Goal: Use online tool/utility: Utilize a website feature to perform a specific function

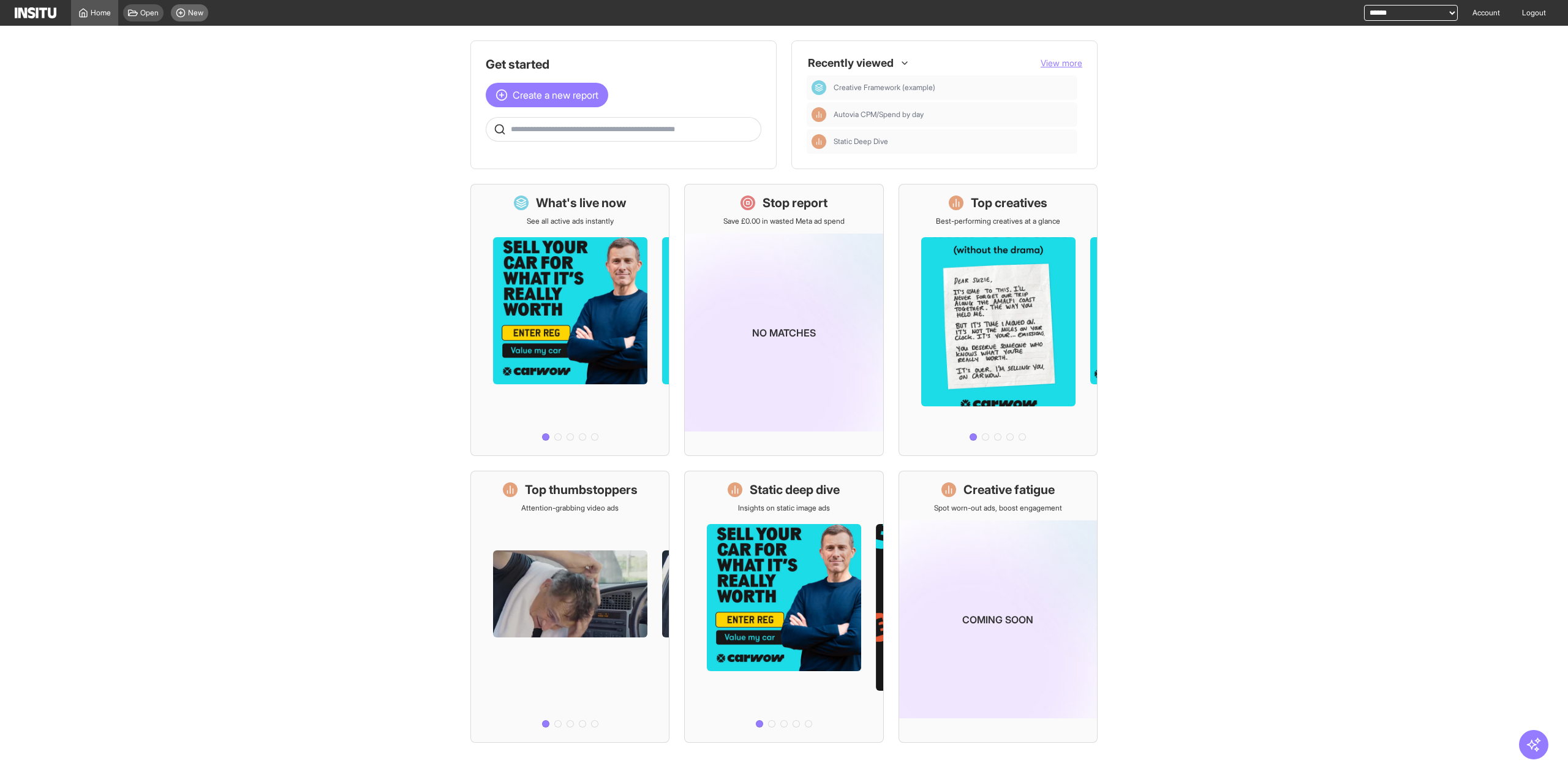
click at [184, 17] on icon at bounding box center [181, 13] width 10 height 10
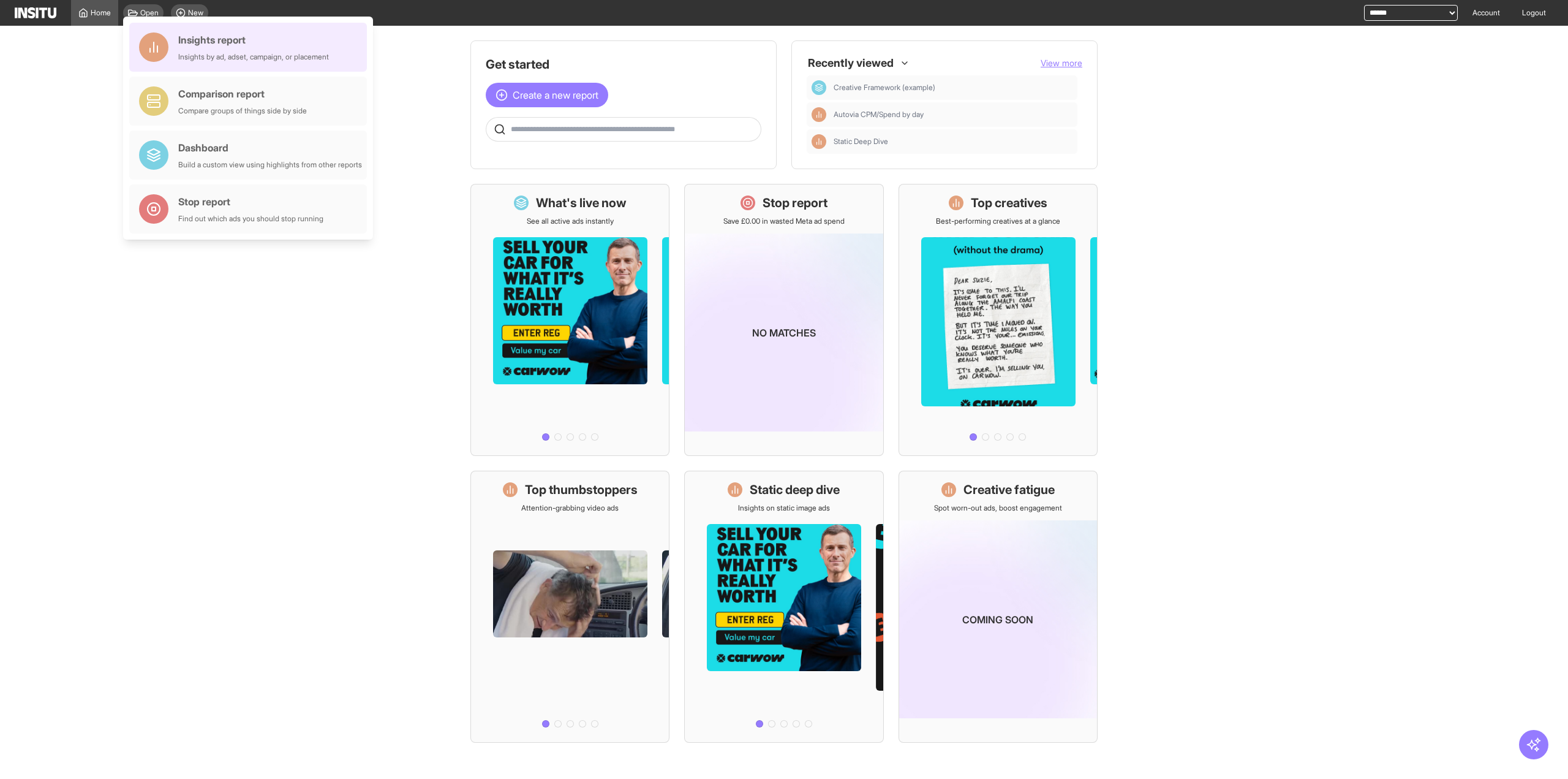
click at [254, 60] on div "Insights by ad, adset, campaign, or placement" at bounding box center [254, 57] width 151 height 10
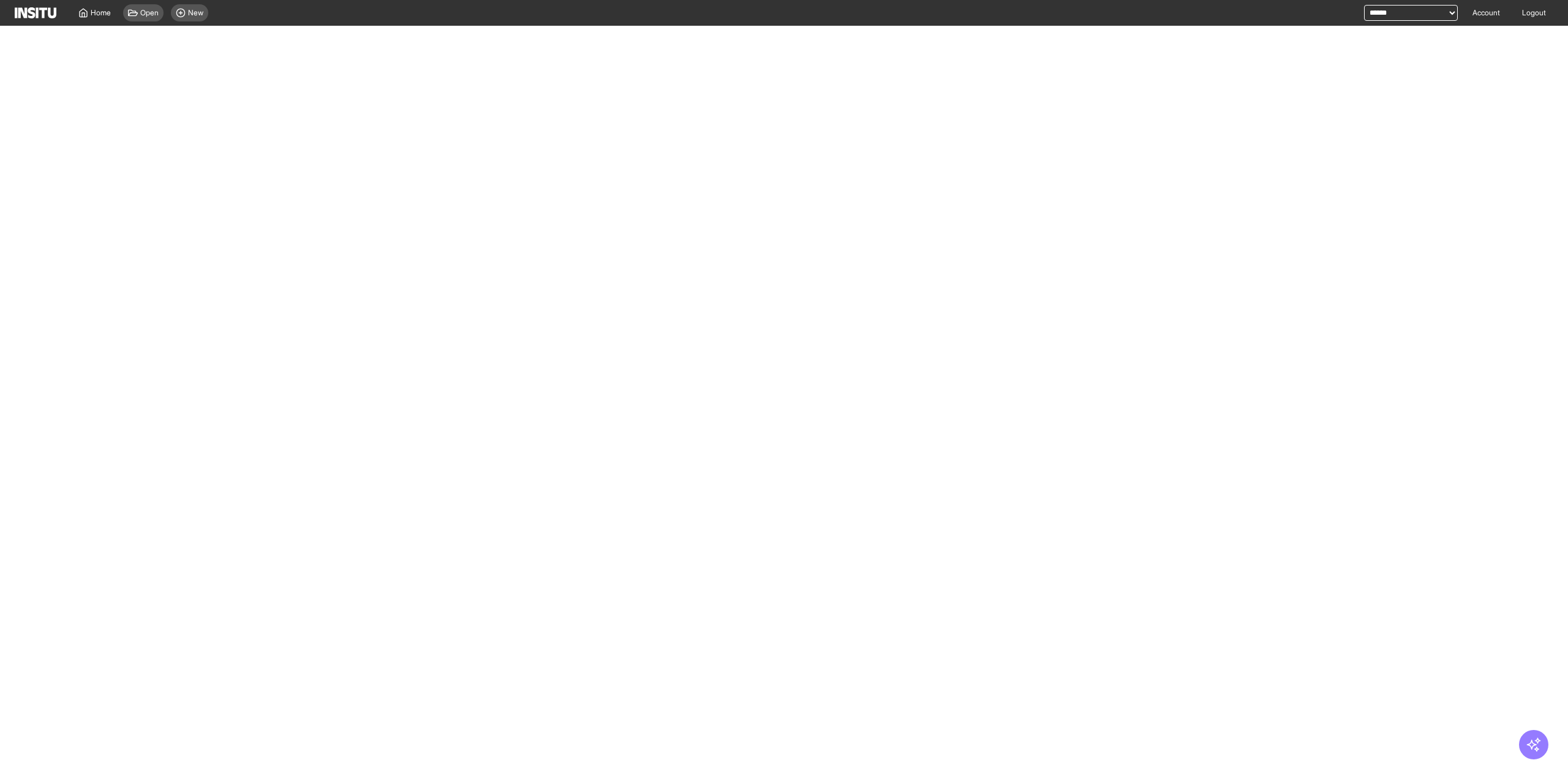
select select "**"
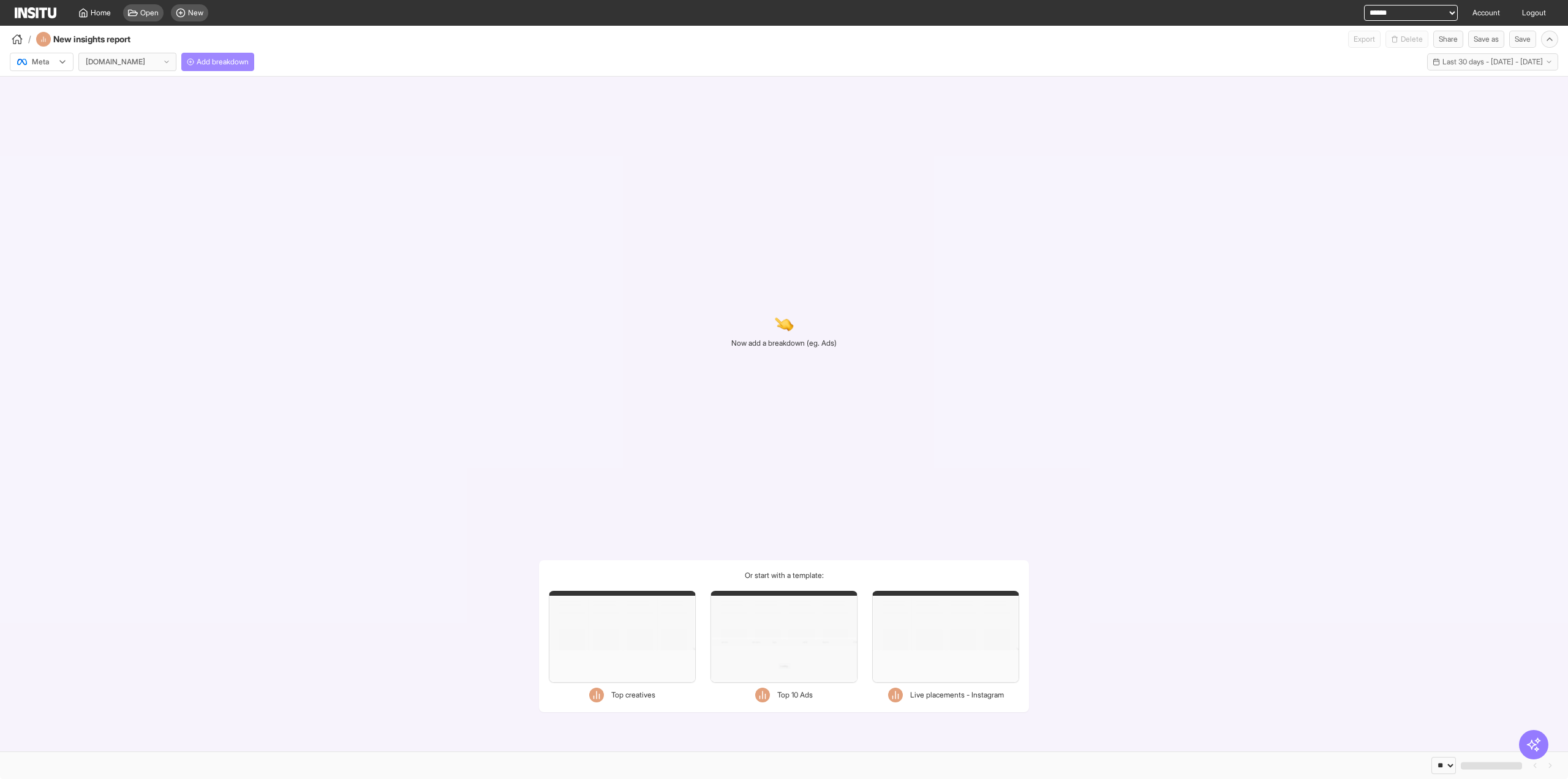
click at [223, 58] on span "Add breakdown" at bounding box center [223, 62] width 52 height 10
